Goal: Find specific page/section: Find specific page/section

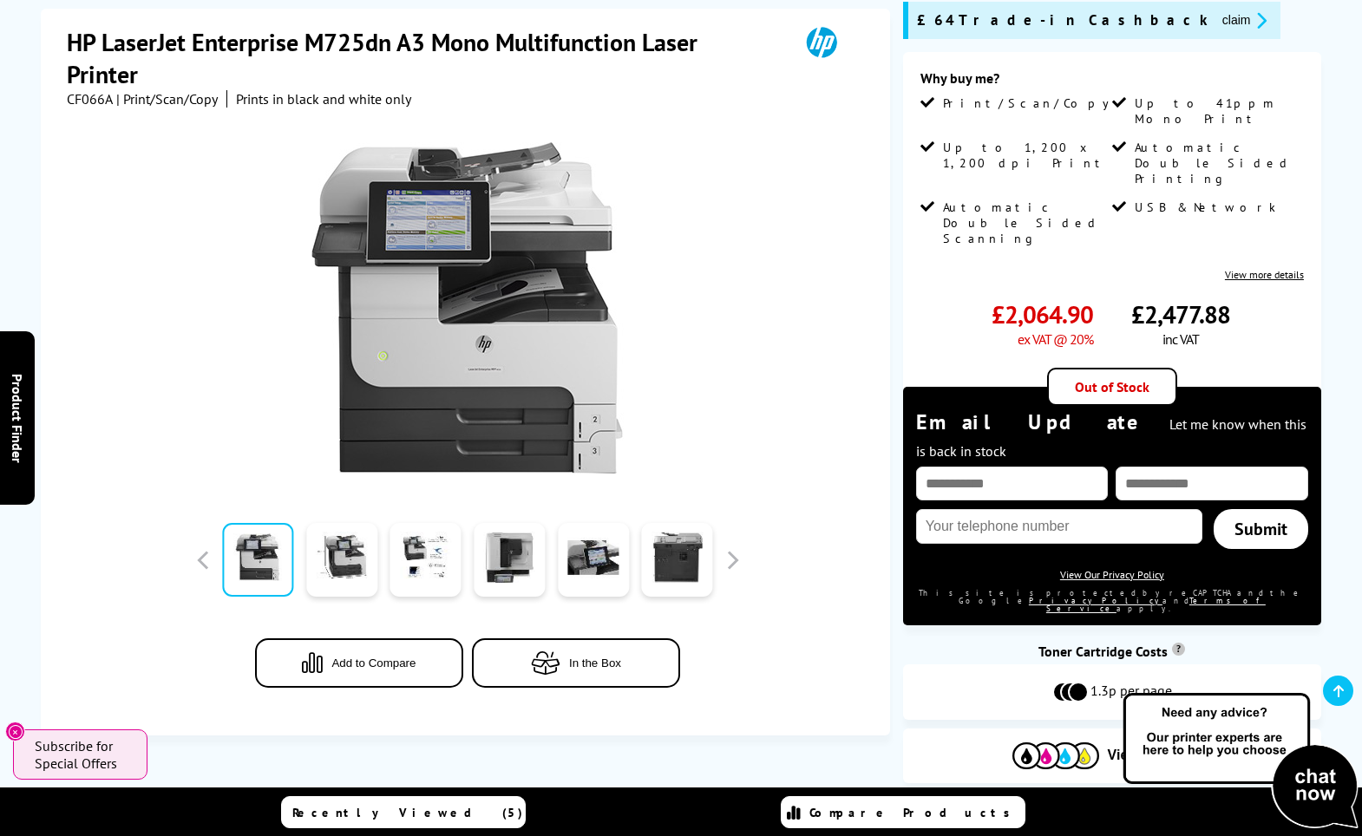
scroll to position [260, 0]
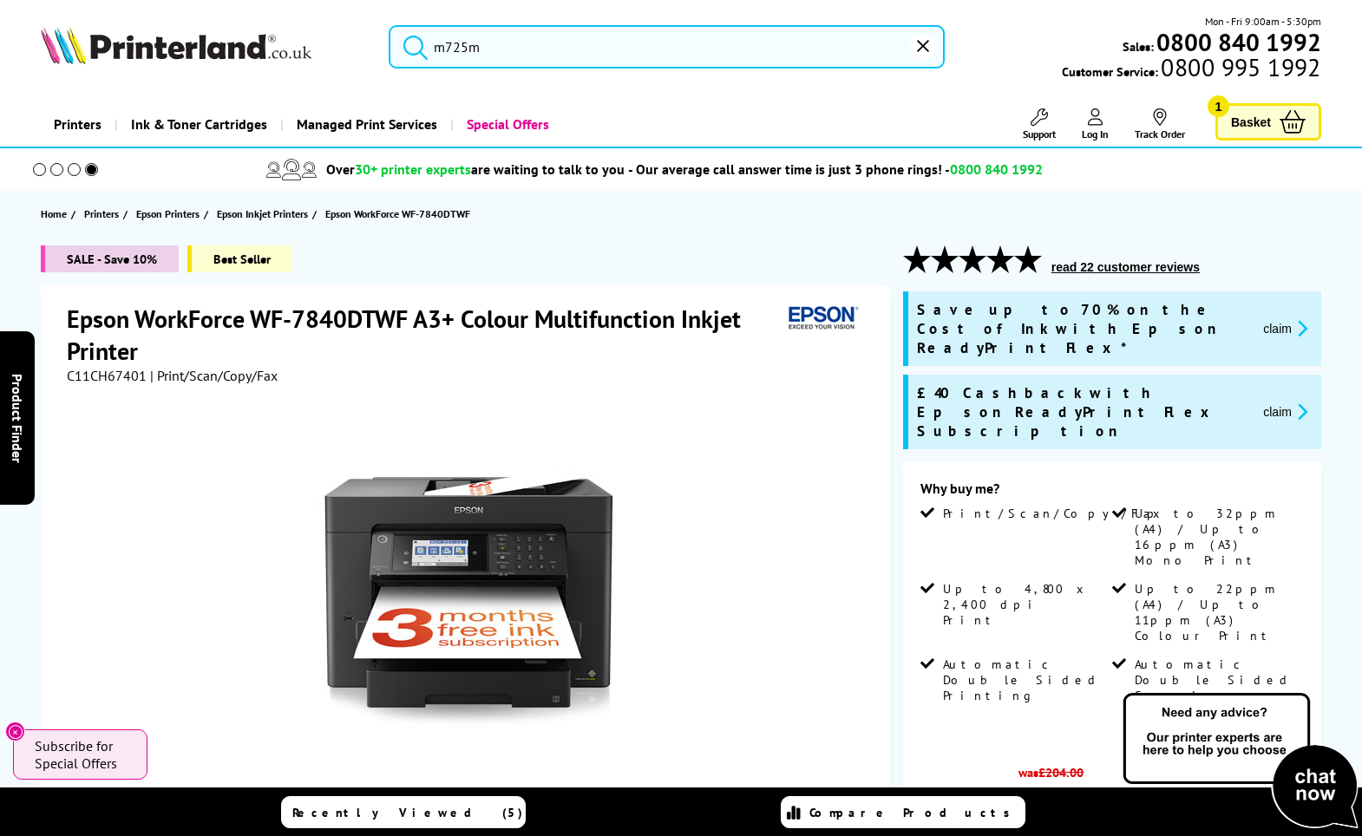
click at [475, 38] on input "m725m" at bounding box center [667, 46] width 556 height 43
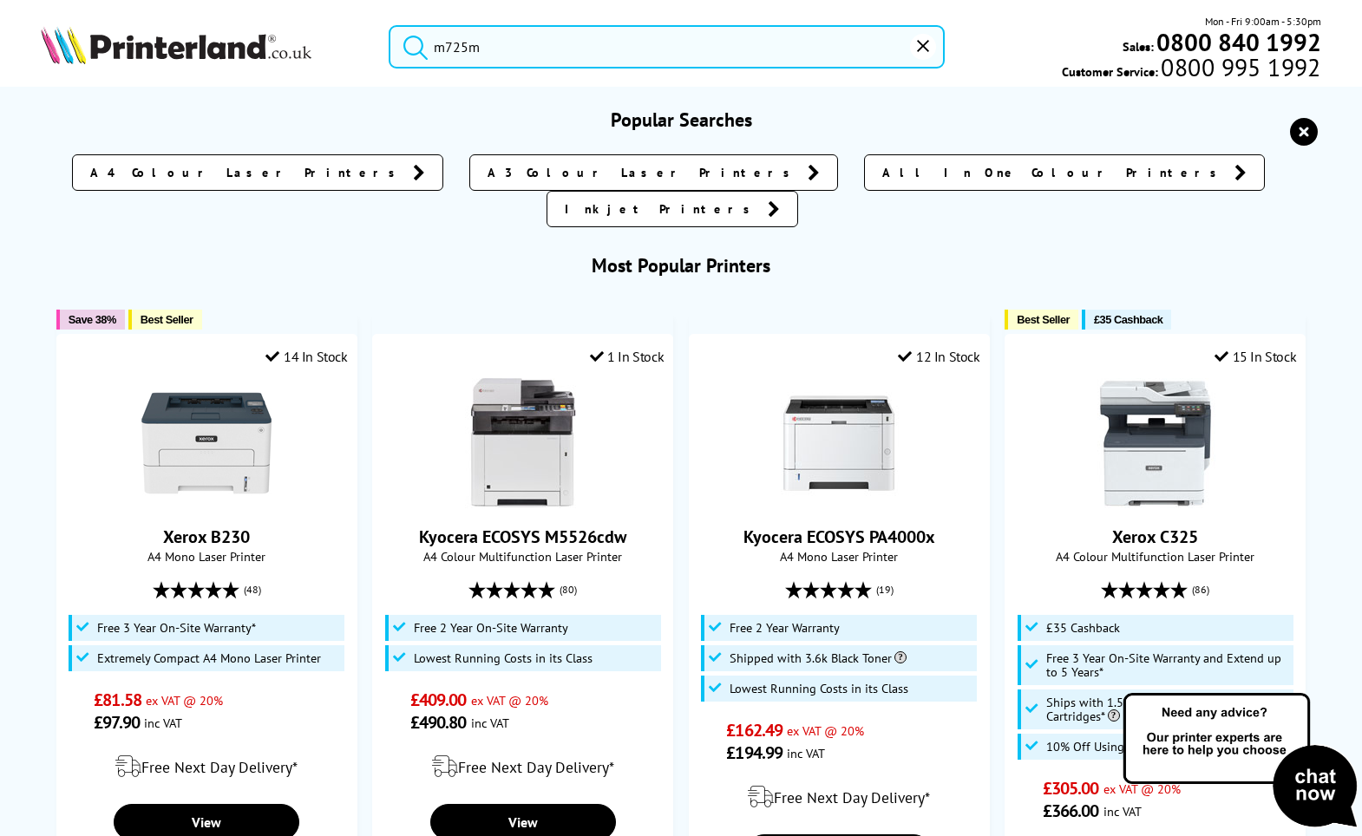
click at [390, 25] on button "submit" at bounding box center [411, 44] width 43 height 38
click at [546, 46] on input "m725m" at bounding box center [667, 46] width 556 height 43
click at [390, 25] on button "submit" at bounding box center [411, 44] width 43 height 38
click at [548, 44] on input "m725m" at bounding box center [667, 46] width 556 height 43
drag, startPoint x: 548, startPoint y: 44, endPoint x: 320, endPoint y: 44, distance: 228.2
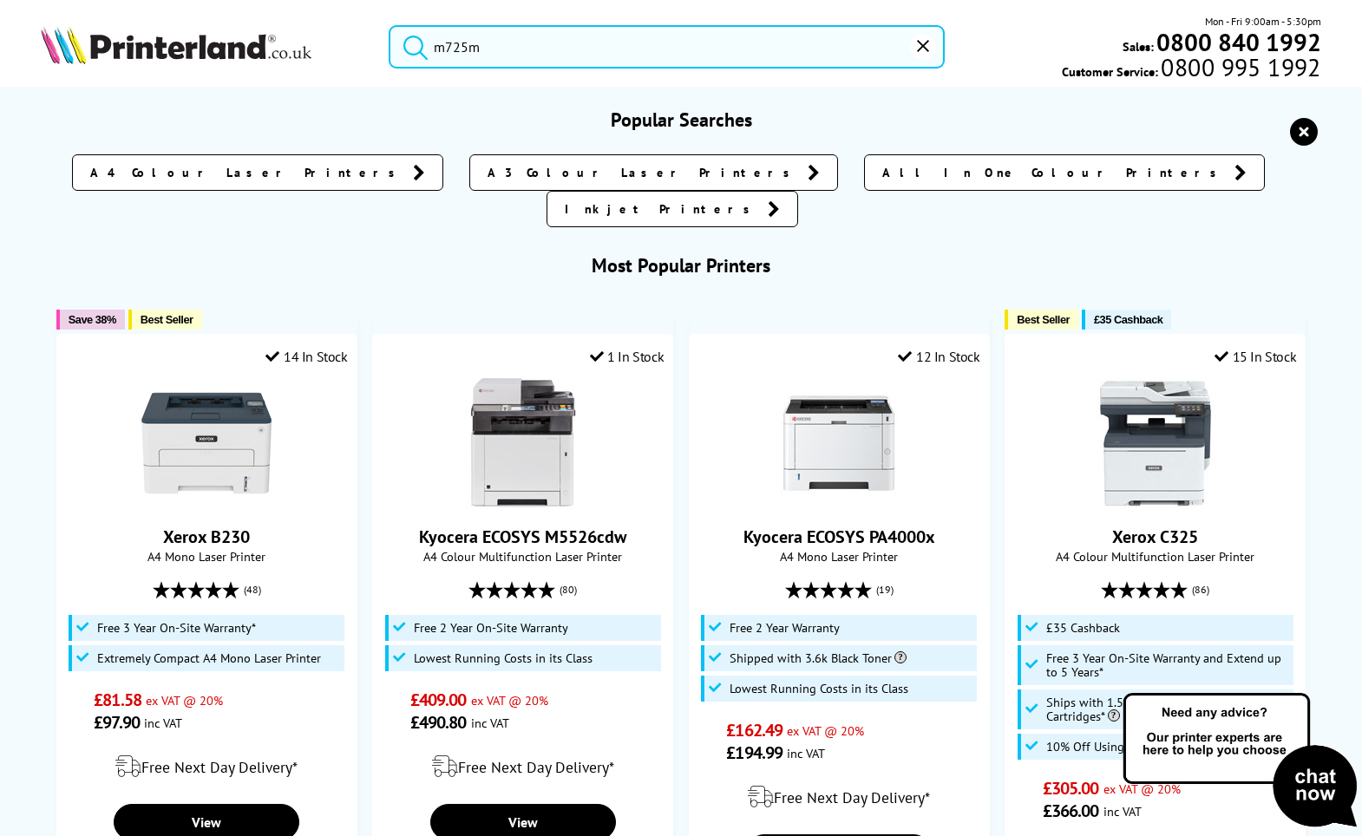
click at [320, 44] on div "m725m Mon - Fri 9:00am - 5:30pm Sales: 0800 840 1992 Customer Service: 0800 995…" at bounding box center [681, 51] width 1362 height 76
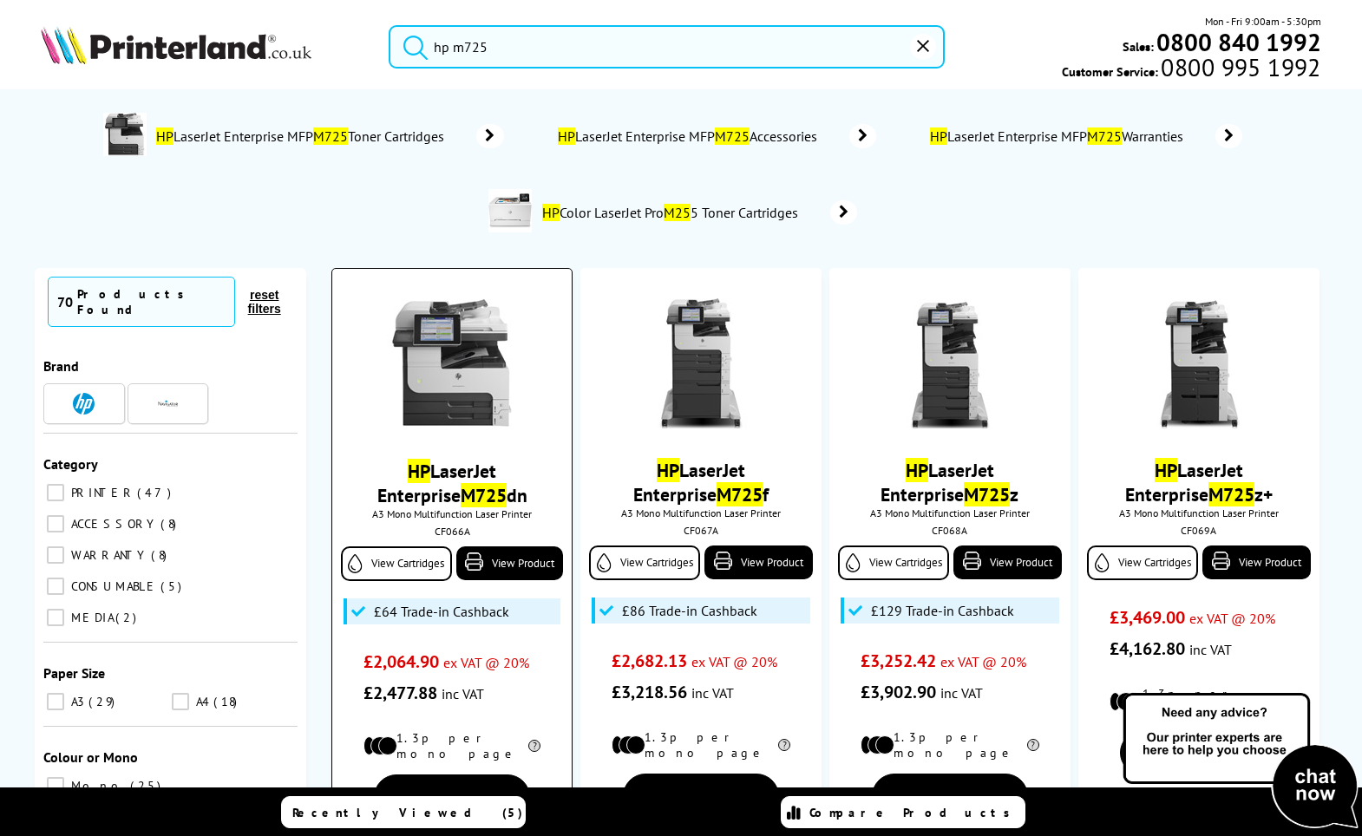
type input "hp m725"
click at [467, 470] on link "HP LaserJet Enterprise M725 dn" at bounding box center [452, 483] width 150 height 49
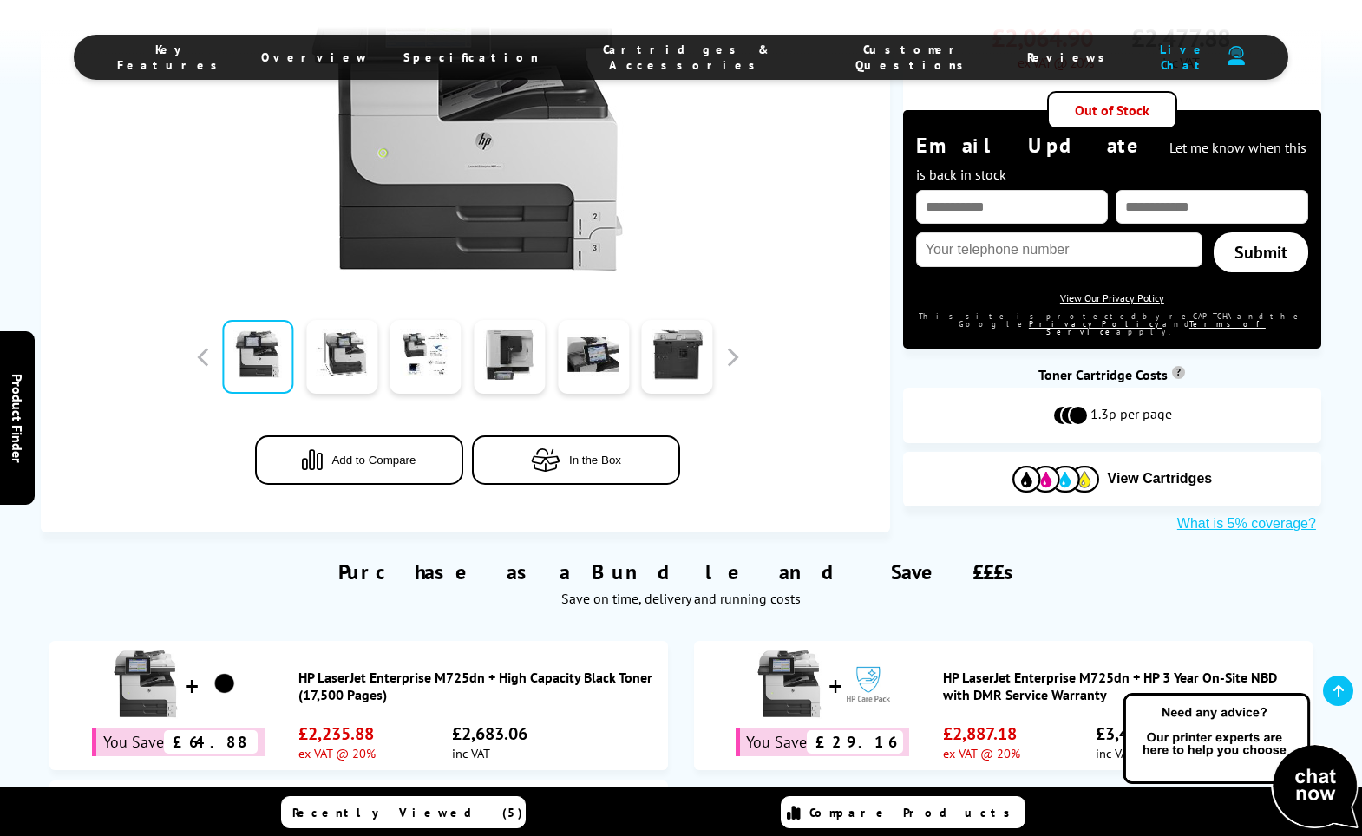
scroll to position [1041, 0]
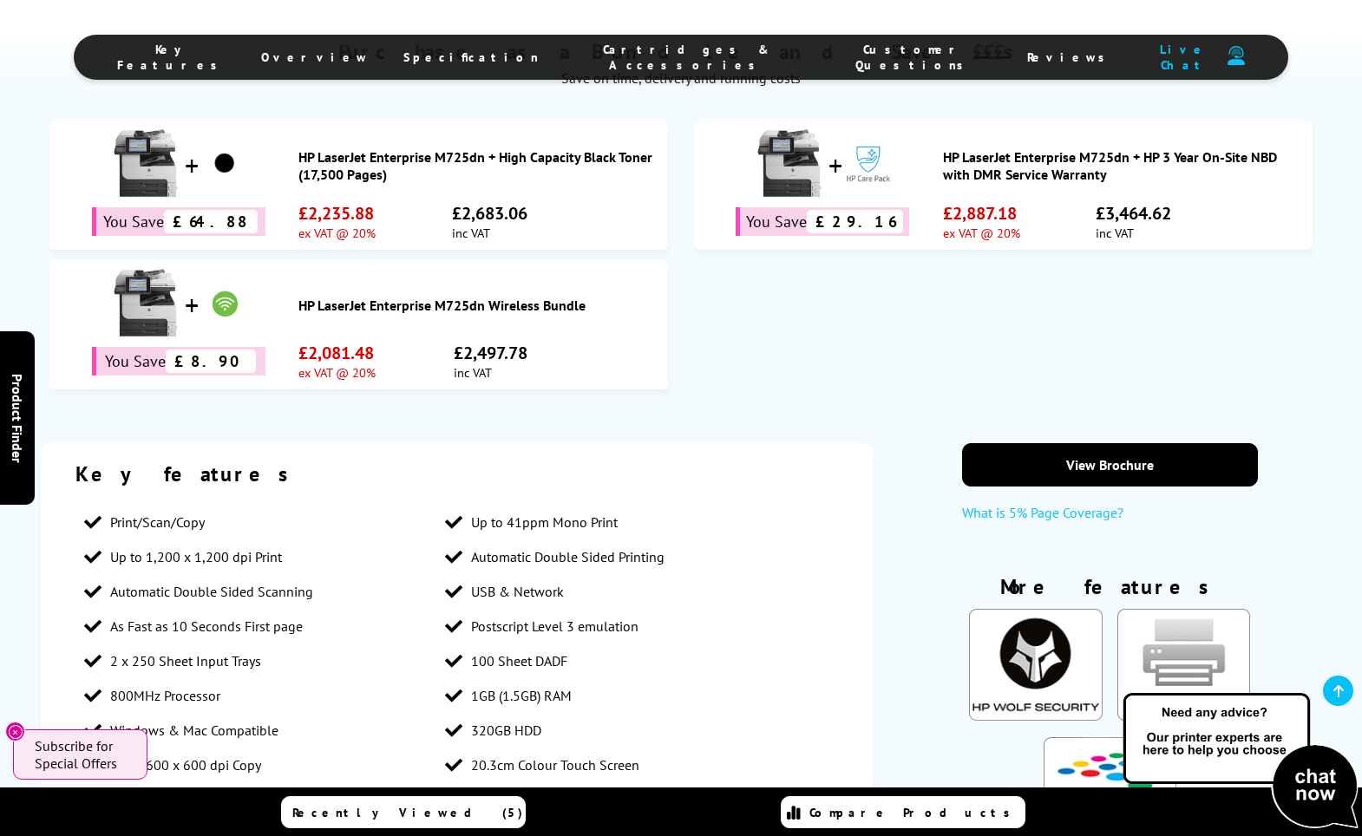
click at [677, 46] on li "Cartridges & Accessories" at bounding box center [687, 57] width 262 height 31
click at [658, 52] on span "Cartridges & Accessories" at bounding box center [687, 57] width 227 height 31
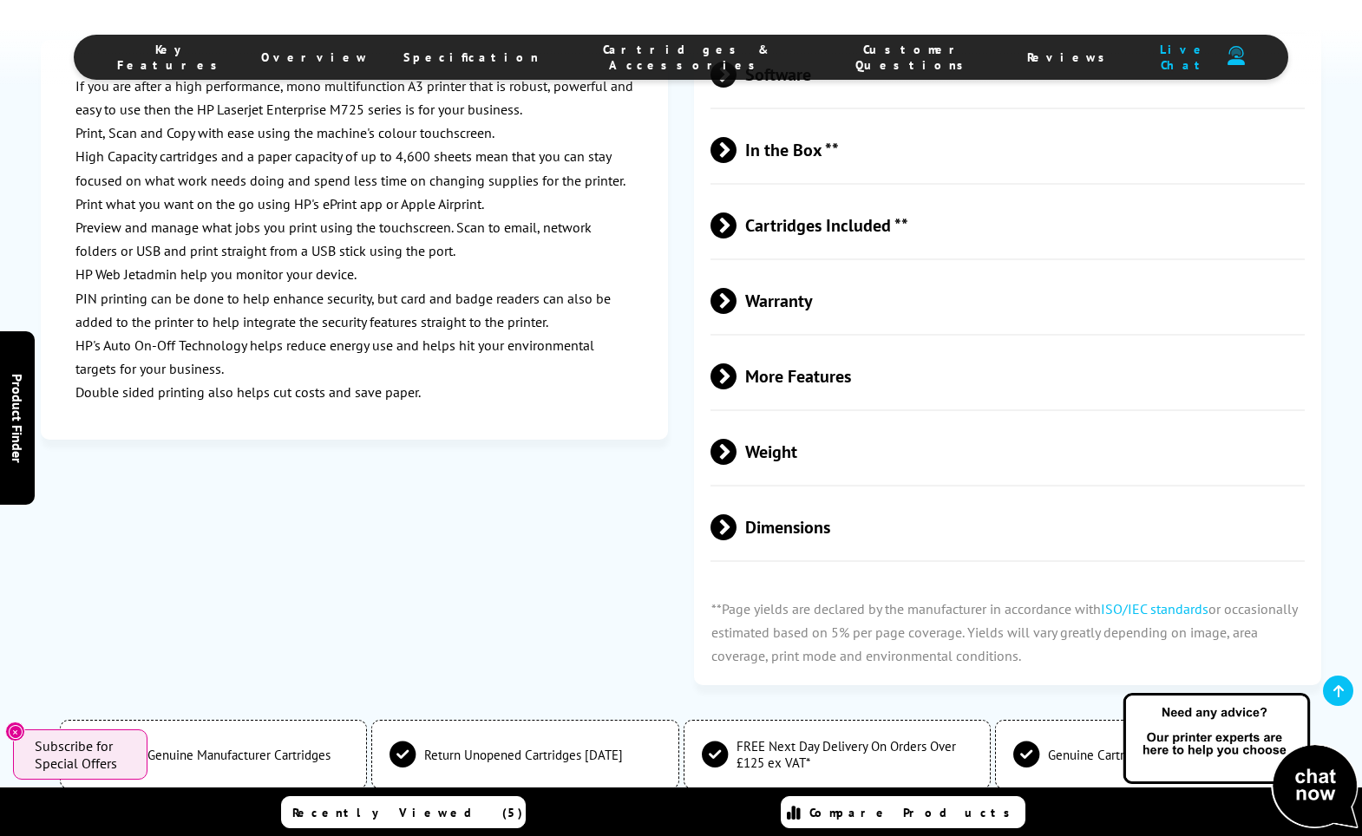
scroll to position [4115, 0]
